Goal: Transaction & Acquisition: Purchase product/service

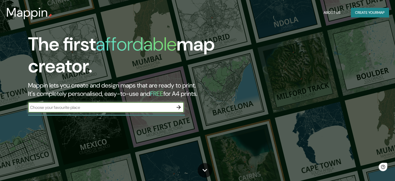
click at [98, 105] on input "text" at bounding box center [100, 107] width 145 height 6
type input "[GEOGRAPHIC_DATA]"
click at [178, 106] on icon "button" at bounding box center [179, 107] width 6 height 6
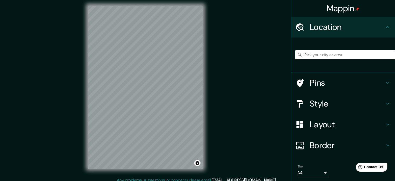
scroll to position [3, 0]
click at [386, 104] on icon at bounding box center [388, 103] width 6 height 6
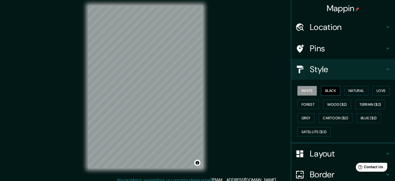
click at [331, 93] on button "Black" at bounding box center [330, 91] width 19 height 10
click at [347, 91] on button "Natural" at bounding box center [356, 91] width 24 height 10
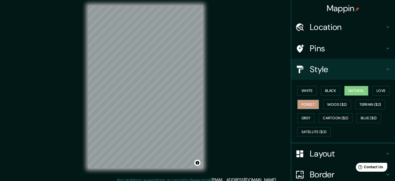
click at [313, 105] on button "Forest" at bounding box center [308, 104] width 22 height 10
click at [311, 116] on div "White Black Natural Love Forest Wood ($2) Terrain ($2) Grey Cartoon ($2) Blue (…" at bounding box center [345, 111] width 100 height 55
click at [306, 118] on button "Grey" at bounding box center [305, 118] width 17 height 10
click at [308, 103] on button "Forest" at bounding box center [308, 104] width 22 height 10
click at [301, 92] on button "White" at bounding box center [306, 91] width 19 height 10
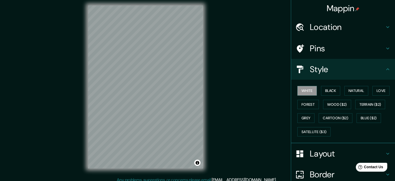
click at [376, 26] on h4 "Location" at bounding box center [347, 27] width 75 height 10
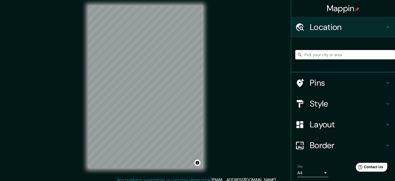
click at [346, 56] on input "Pick your city or area" at bounding box center [345, 54] width 100 height 9
paste input "XC79+75V, [GEOGRAPHIC_DATA][PERSON_NAME]"
type input "[GEOGRAPHIC_DATA][PERSON_NAME], [GEOGRAPHIC_DATA][PERSON_NAME], [GEOGRAPHIC_DAT…"
click at [320, 122] on h4 "Layout" at bounding box center [347, 124] width 75 height 10
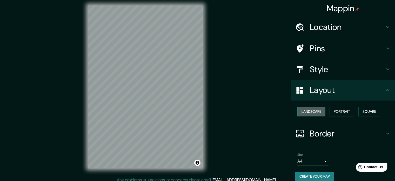
click at [314, 111] on button "Landscape" at bounding box center [311, 112] width 28 height 10
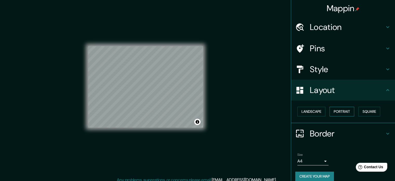
click at [331, 110] on button "Portrait" at bounding box center [342, 112] width 25 height 10
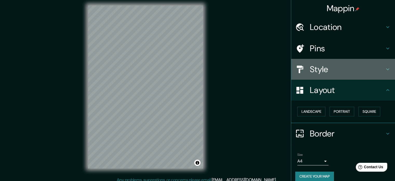
click at [342, 65] on h4 "Style" at bounding box center [347, 69] width 75 height 10
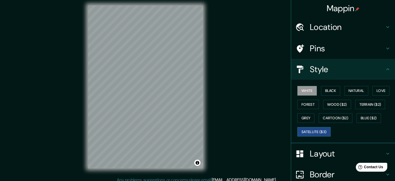
click at [320, 130] on button "Satellite ($3)" at bounding box center [313, 132] width 33 height 10
click at [328, 101] on button "Wood ($2)" at bounding box center [337, 104] width 28 height 10
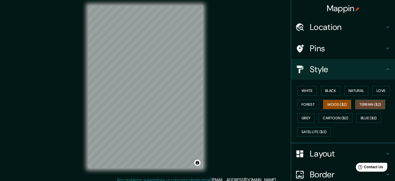
click at [368, 104] on button "Terrain ($2)" at bounding box center [370, 104] width 30 height 10
click at [337, 102] on button "Wood ($2)" at bounding box center [337, 104] width 28 height 10
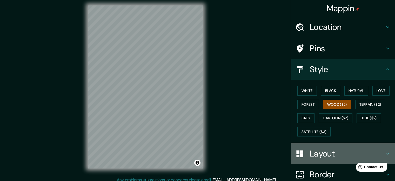
click at [310, 157] on h4 "Layout" at bounding box center [347, 153] width 75 height 10
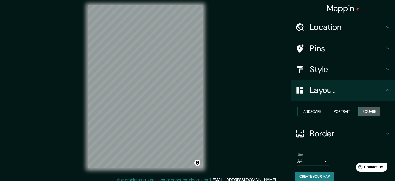
click at [361, 114] on button "Square" at bounding box center [369, 112] width 22 height 10
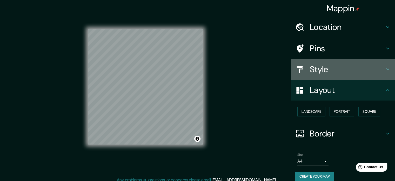
click at [328, 73] on h4 "Style" at bounding box center [347, 69] width 75 height 10
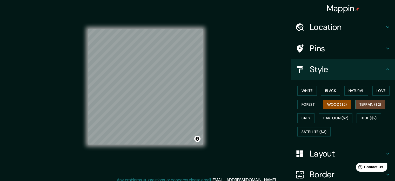
click at [356, 105] on button "Terrain ($2)" at bounding box center [370, 104] width 30 height 10
click at [359, 118] on button "Blue ($2)" at bounding box center [369, 118] width 24 height 10
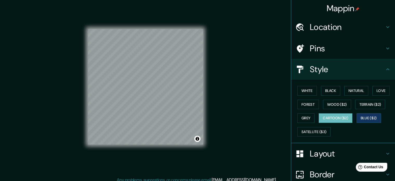
click at [349, 120] on button "Cartoon ($2)" at bounding box center [336, 118] width 34 height 10
click at [308, 117] on button "Grey" at bounding box center [305, 118] width 17 height 10
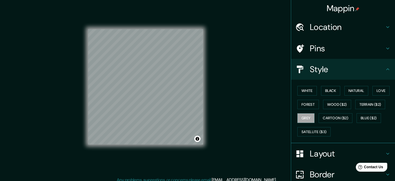
click at [313, 126] on div "White Black Natural Love Forest Wood ($2) Terrain ($2) Grey Cartoon ($2) Blue (…" at bounding box center [345, 111] width 100 height 55
click at [356, 90] on button "Natural" at bounding box center [356, 91] width 24 height 10
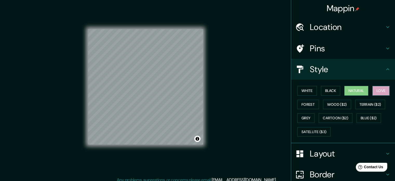
click at [376, 89] on button "Love" at bounding box center [381, 91] width 17 height 10
click at [340, 108] on button "Wood ($2)" at bounding box center [337, 104] width 28 height 10
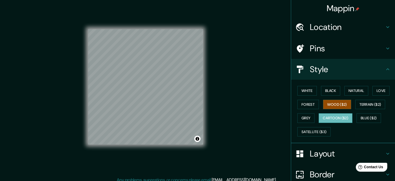
click at [338, 114] on button "Cartoon ($2)" at bounding box center [336, 118] width 34 height 10
click at [304, 101] on button "Forest" at bounding box center [308, 104] width 22 height 10
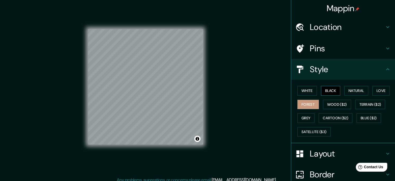
click at [332, 89] on button "Black" at bounding box center [330, 91] width 19 height 10
click at [314, 92] on div "White Black Natural Love Forest Wood ($2) Terrain ($2) Grey Cartoon ($2) Blue (…" at bounding box center [345, 111] width 100 height 55
click at [309, 93] on button "White" at bounding box center [306, 91] width 19 height 10
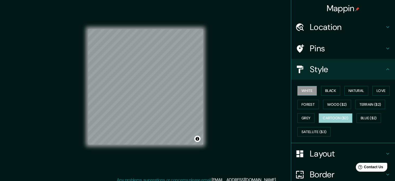
click at [328, 115] on button "Cartoon ($2)" at bounding box center [336, 118] width 34 height 10
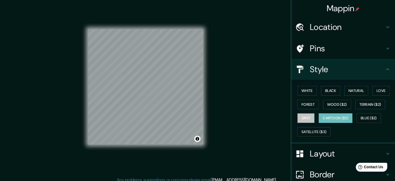
click at [307, 117] on button "Grey" at bounding box center [305, 118] width 17 height 10
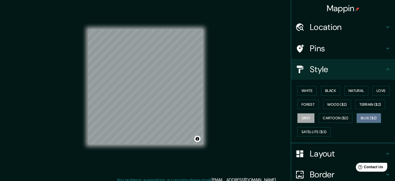
click at [361, 116] on button "Blue ($2)" at bounding box center [369, 118] width 24 height 10
click at [358, 102] on button "Terrain ($2)" at bounding box center [370, 104] width 30 height 10
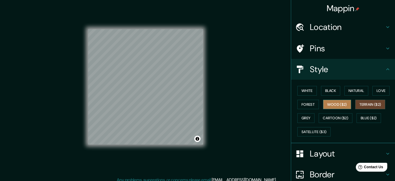
click at [345, 100] on button "Wood ($2)" at bounding box center [337, 104] width 28 height 10
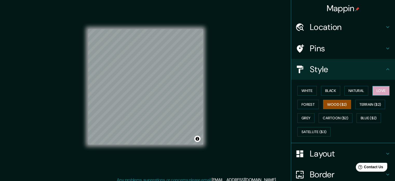
click at [380, 86] on button "Love" at bounding box center [381, 91] width 17 height 10
click at [366, 90] on div "White Black Natural Love Forest Wood ($2) Terrain ($2) Grey Cartoon ($2) Blue (…" at bounding box center [345, 111] width 100 height 55
click at [358, 91] on button "Natural" at bounding box center [356, 91] width 24 height 10
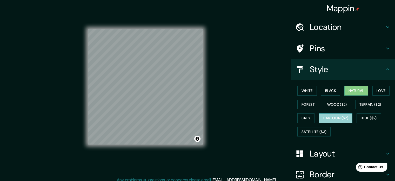
click at [331, 116] on button "Cartoon ($2)" at bounding box center [336, 118] width 34 height 10
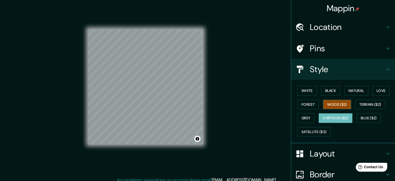
click at [331, 106] on button "Wood ($2)" at bounding box center [337, 104] width 28 height 10
